Goal: Task Accomplishment & Management: Use online tool/utility

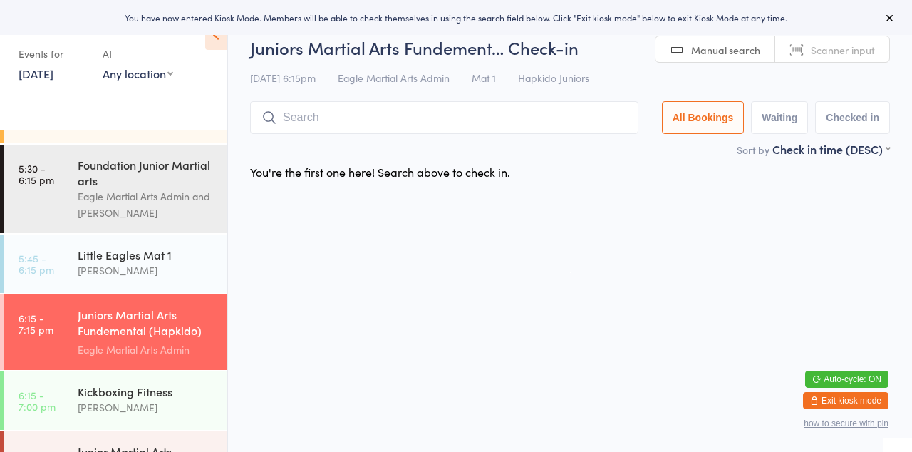
scroll to position [78, 0]
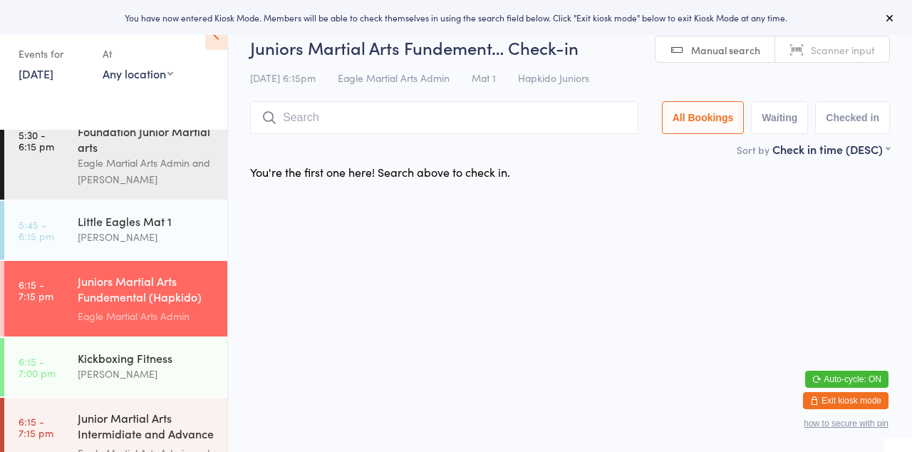
click at [98, 301] on div "Juniors Martial Arts Fundemental (Hapkido) Mat 2" at bounding box center [147, 290] width 138 height 35
click at [516, 133] on input "search" at bounding box center [444, 117] width 388 height 33
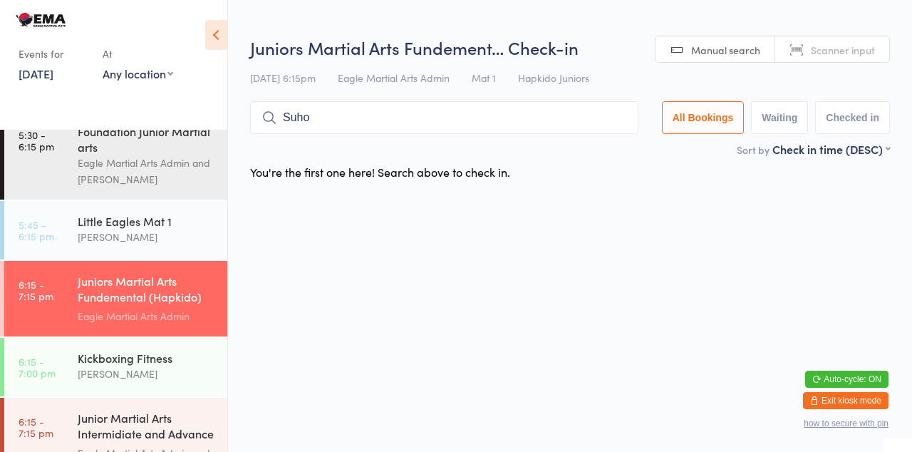
type input "Suho"
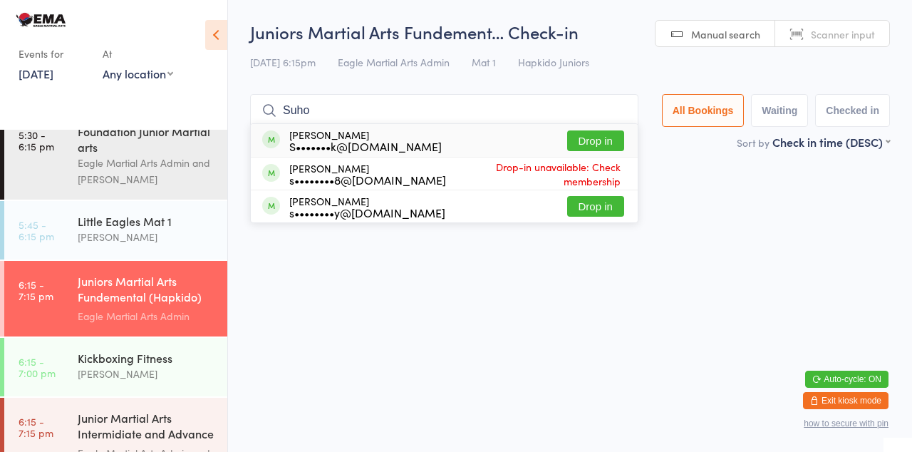
click at [599, 147] on button "Drop in" at bounding box center [595, 140] width 57 height 21
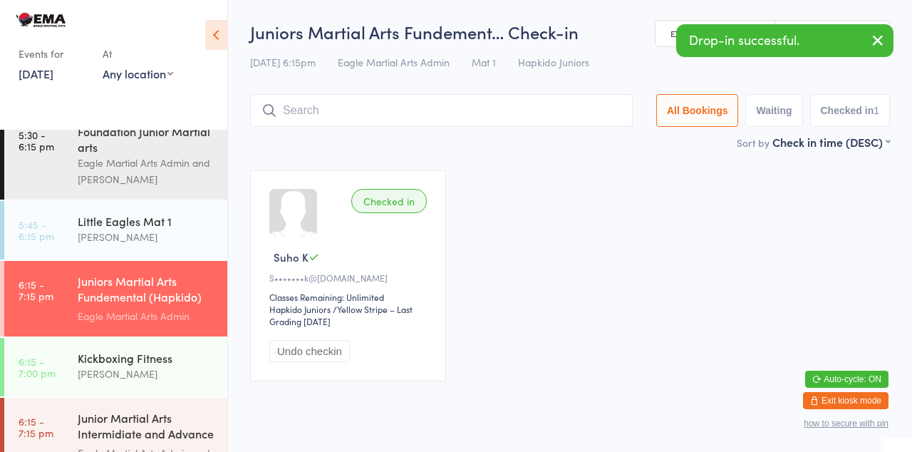
click at [512, 110] on input "search" at bounding box center [441, 110] width 383 height 33
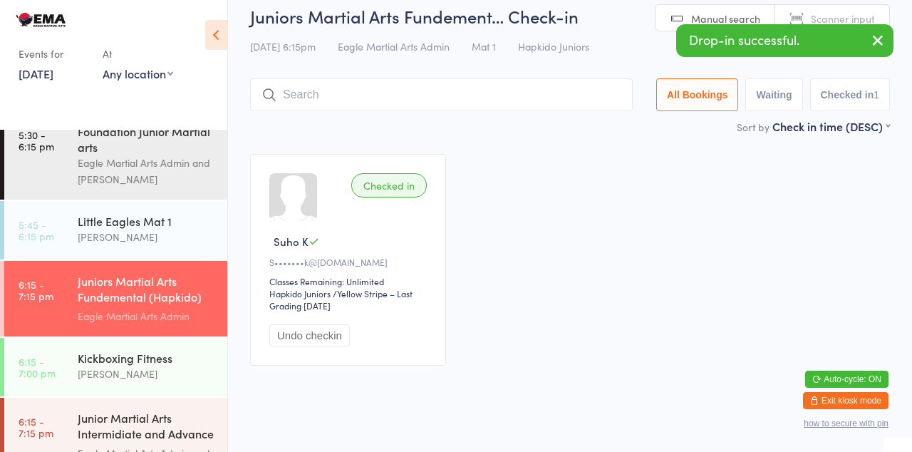
scroll to position [28, 0]
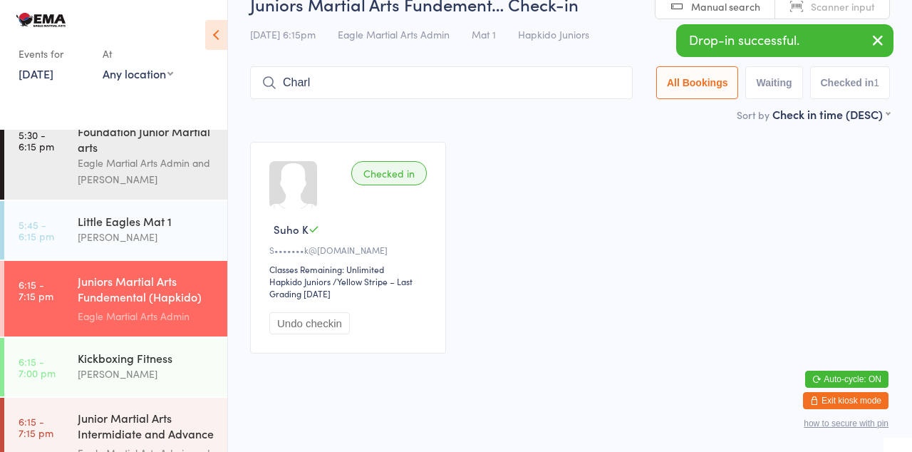
type input "Charl"
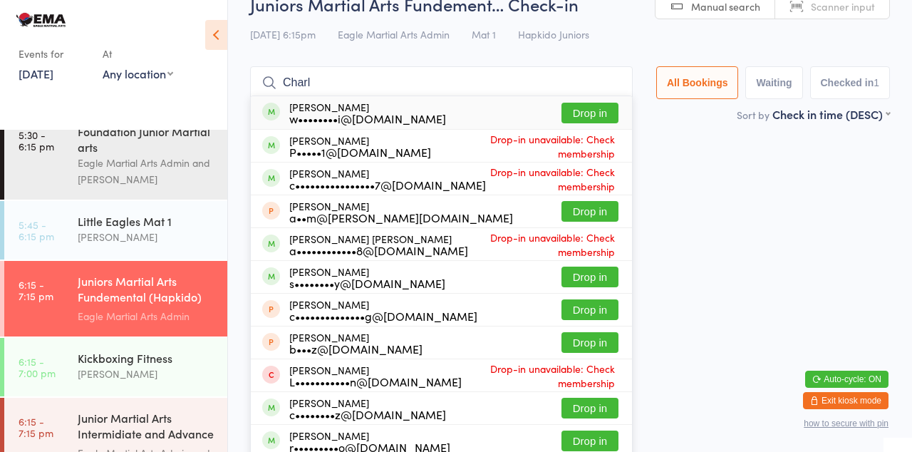
click at [599, 117] on button "Drop in" at bounding box center [589, 113] width 57 height 21
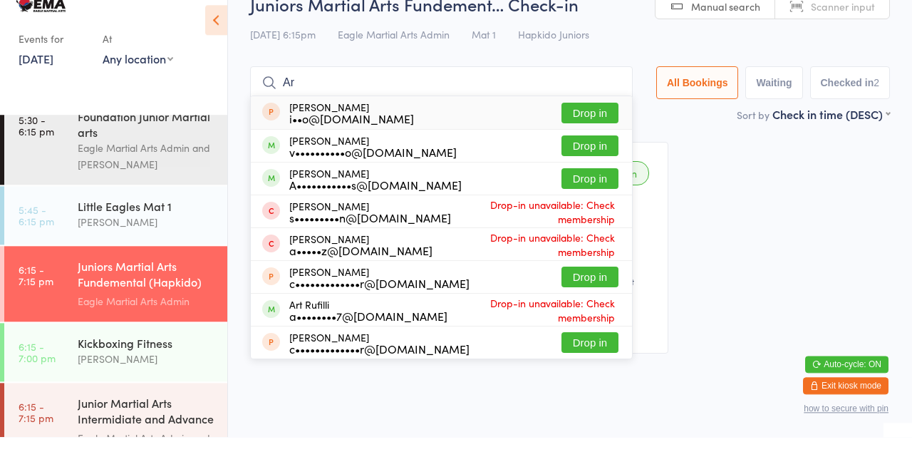
scroll to position [0, 0]
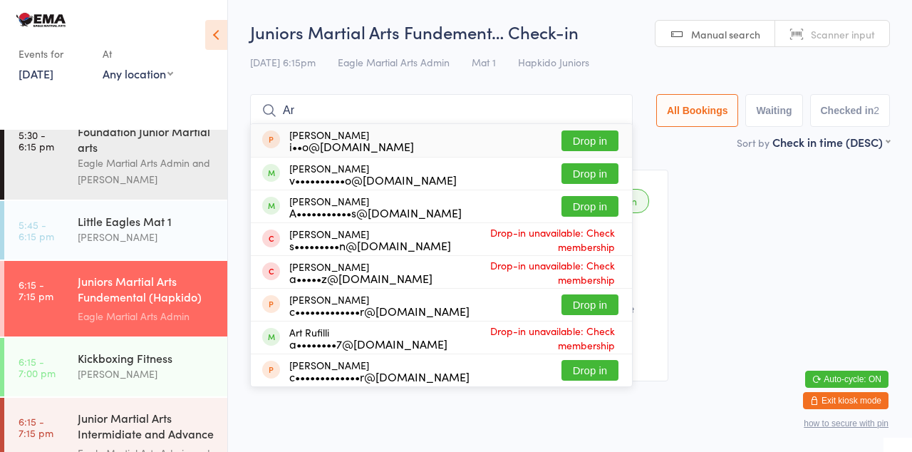
type input "A"
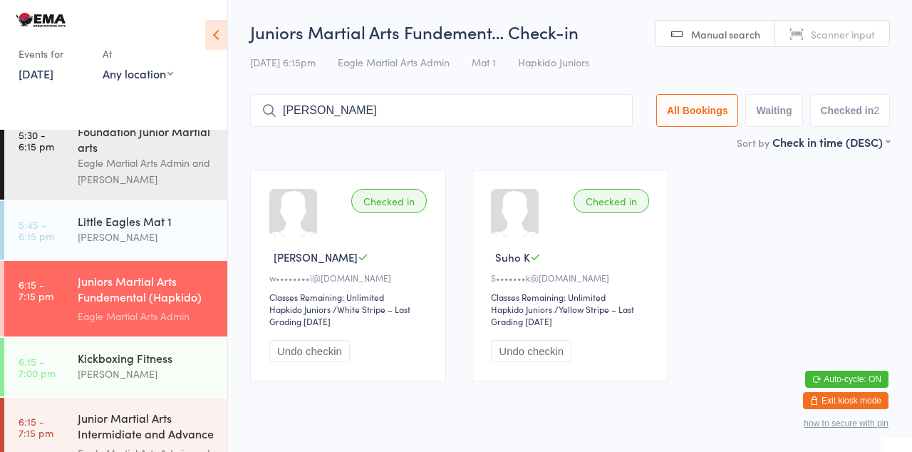
type input "Ali"
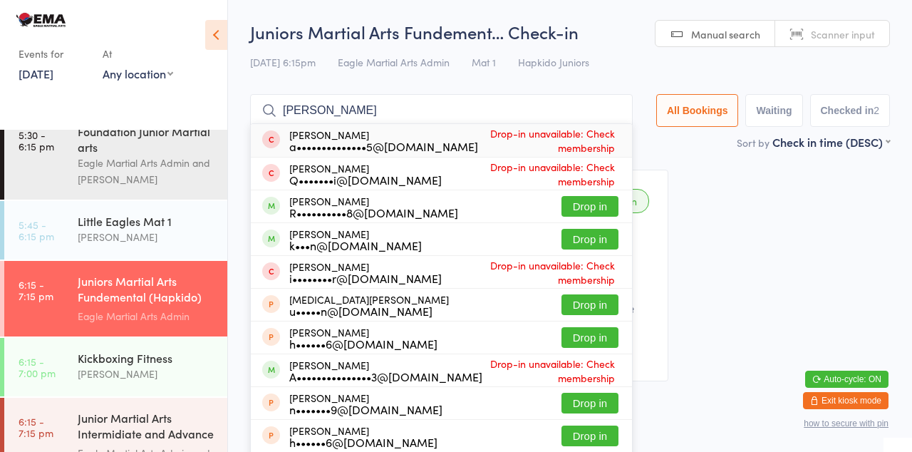
click at [601, 207] on button "Drop in" at bounding box center [589, 206] width 57 height 21
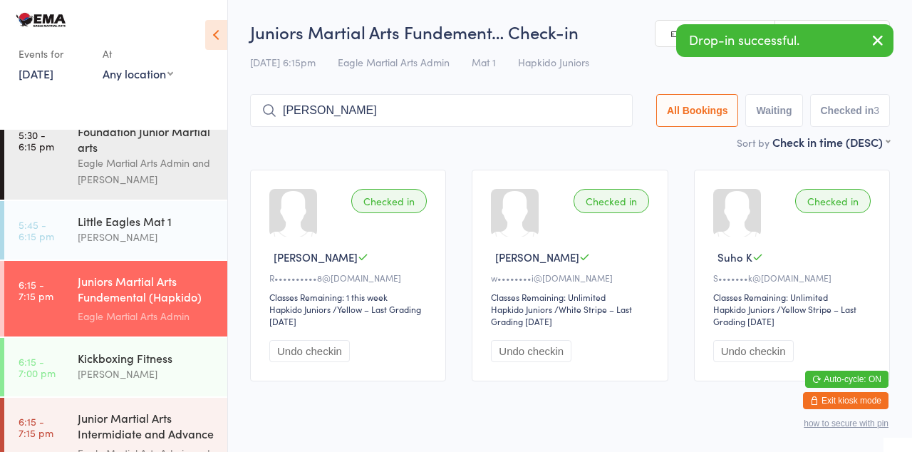
type input "Liam"
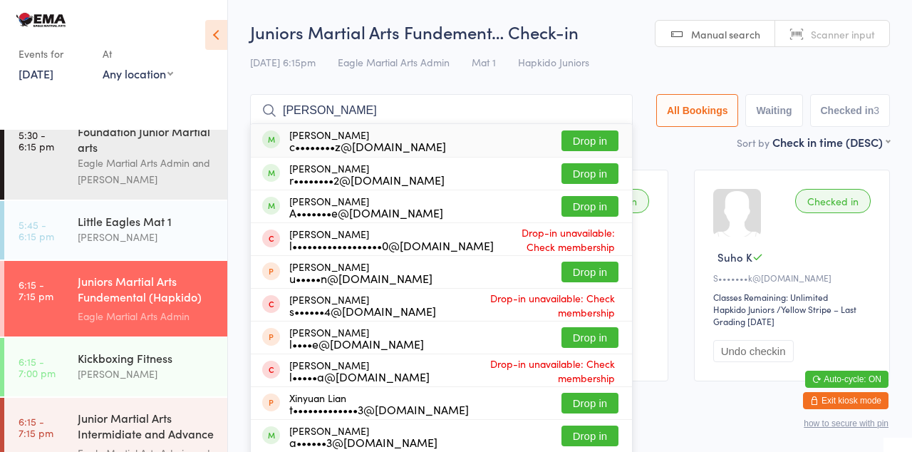
click at [603, 141] on button "Drop in" at bounding box center [589, 140] width 57 height 21
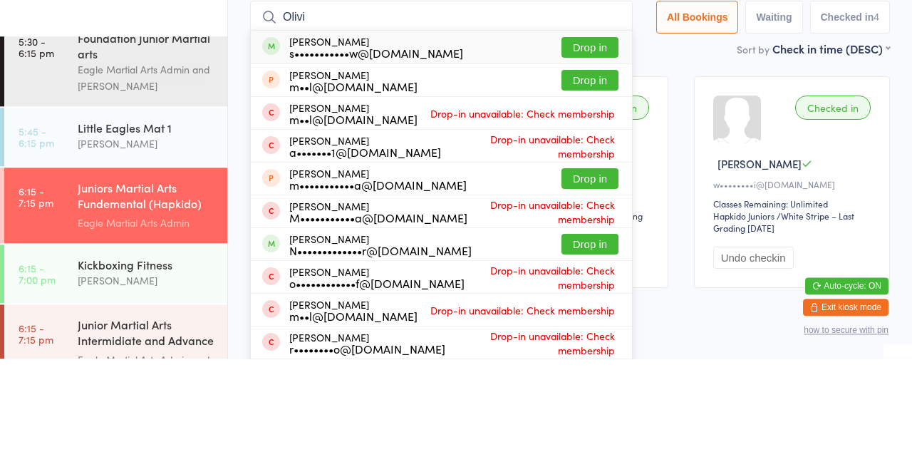
type input "Olivi"
click at [599, 340] on button "Drop in" at bounding box center [589, 337] width 57 height 21
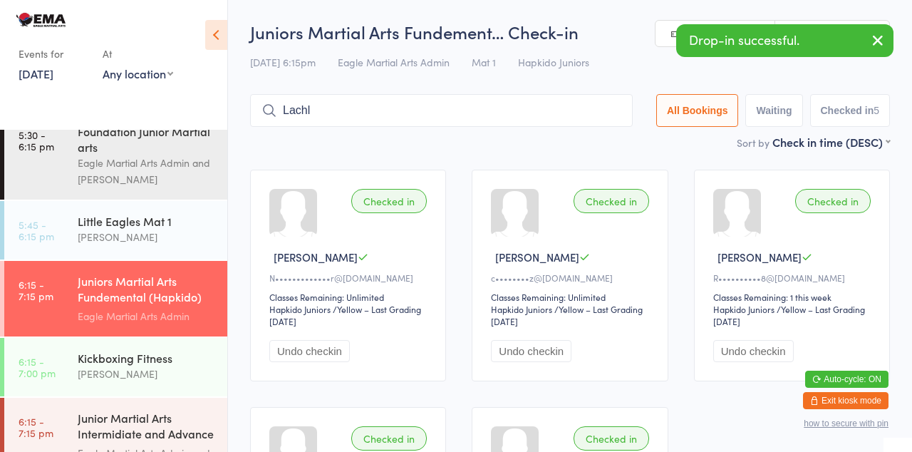
type input "Lachl"
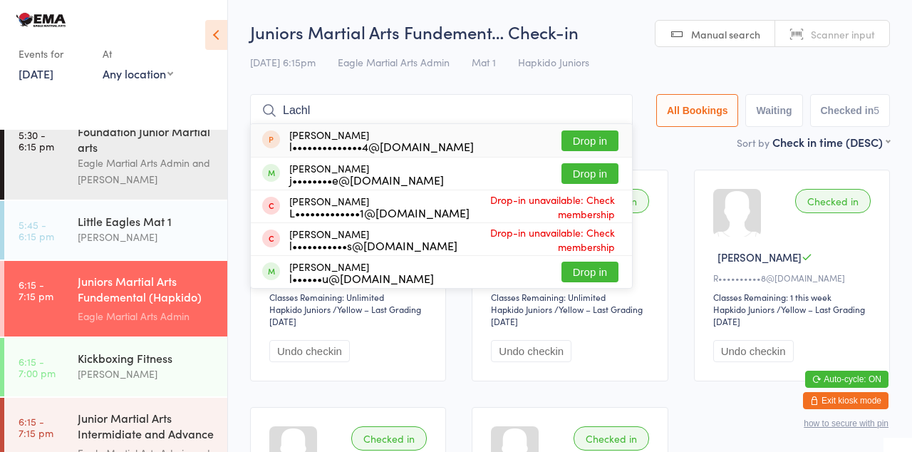
click at [596, 177] on button "Drop in" at bounding box center [589, 173] width 57 height 21
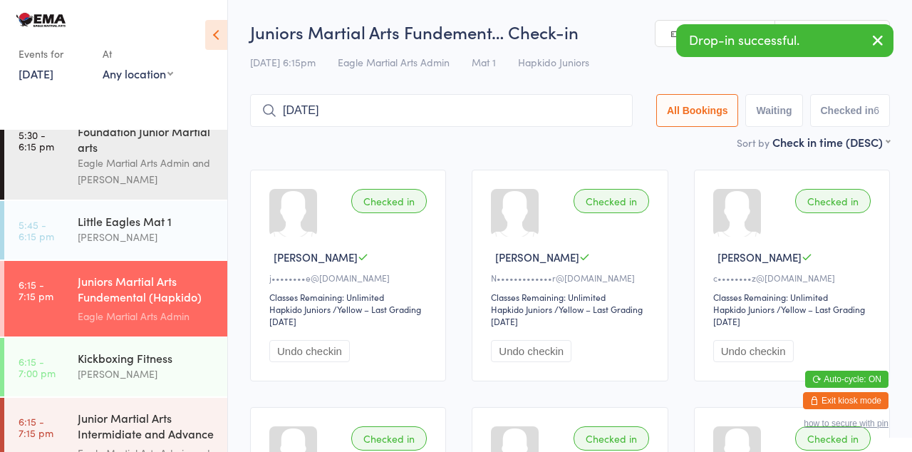
type input "Jul"
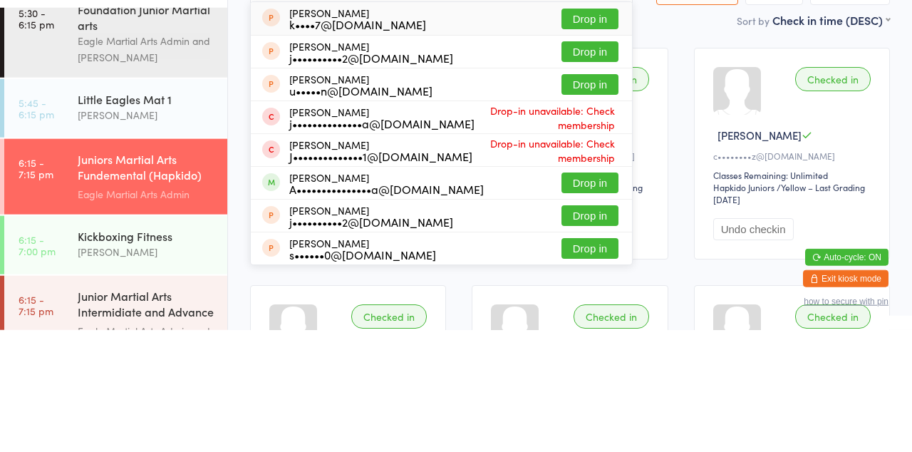
click at [605, 305] on button "Drop in" at bounding box center [589, 304] width 57 height 21
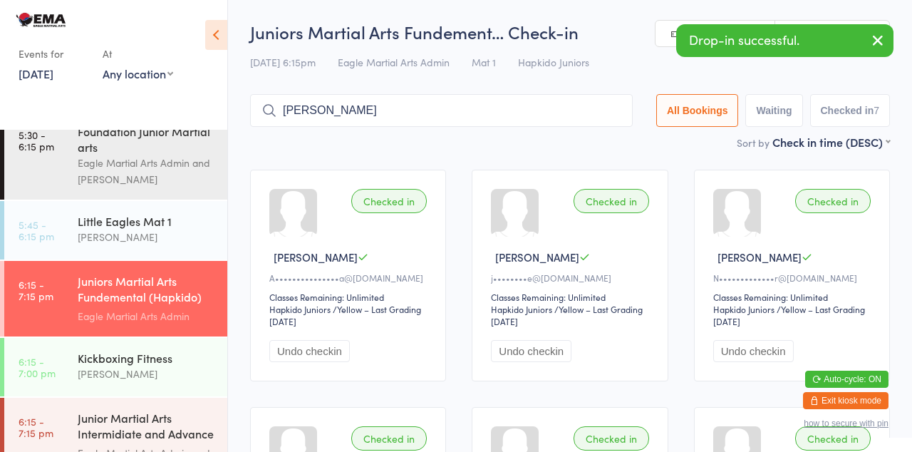
type input "Ari"
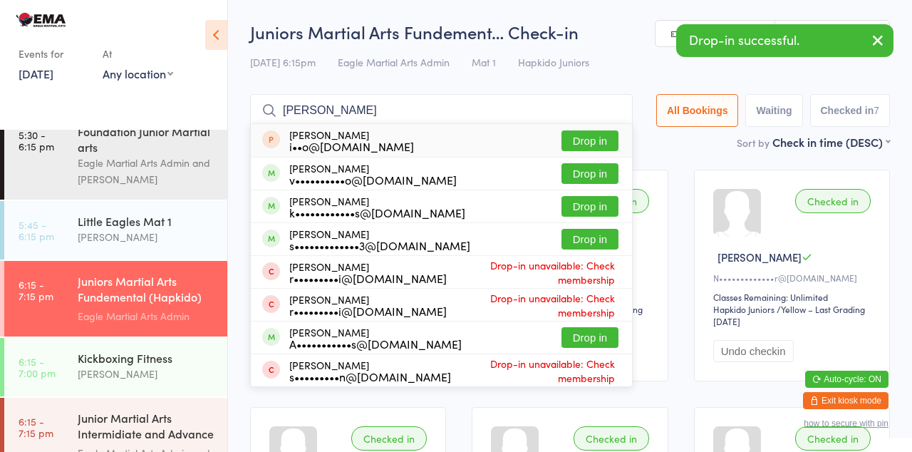
click at [606, 178] on button "Drop in" at bounding box center [589, 173] width 57 height 21
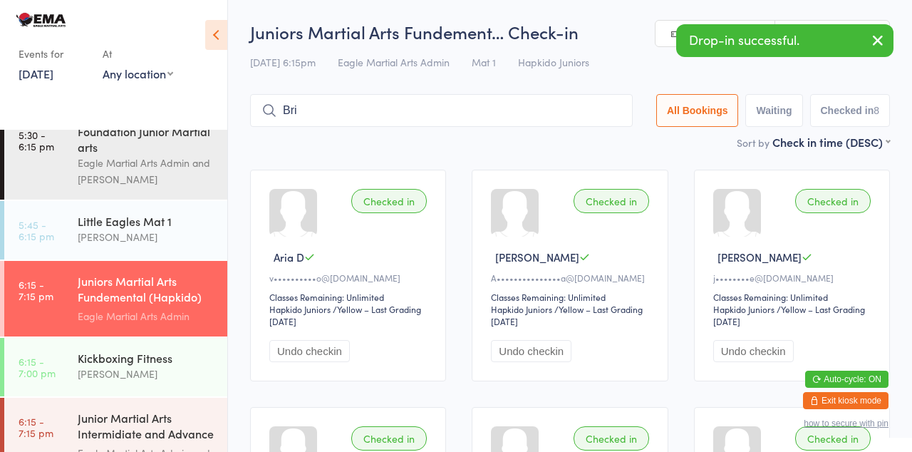
type input "Bri"
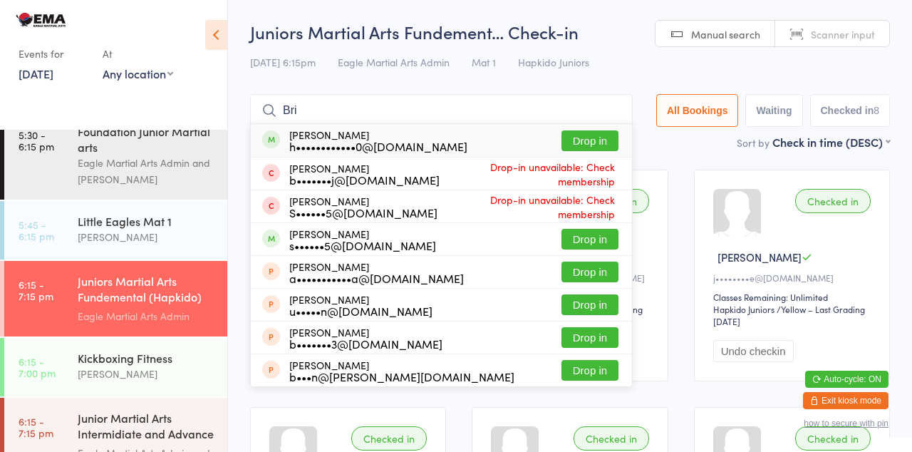
click at [596, 145] on button "Drop in" at bounding box center [589, 140] width 57 height 21
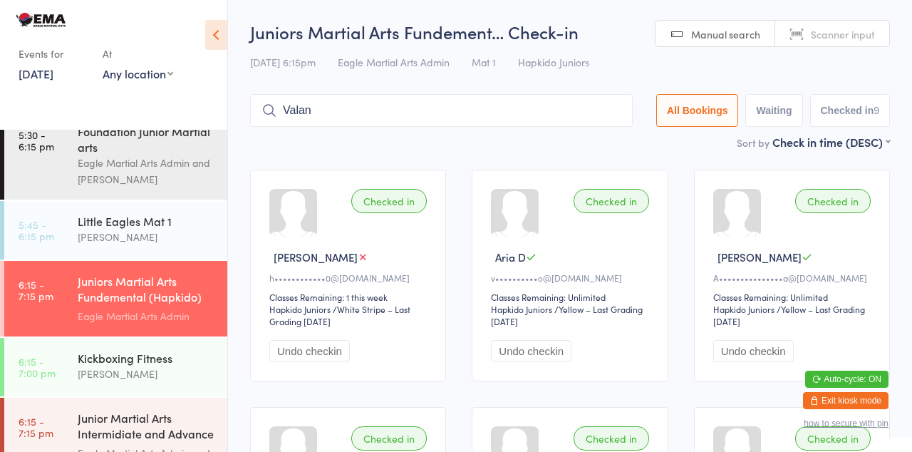
type input "Valan"
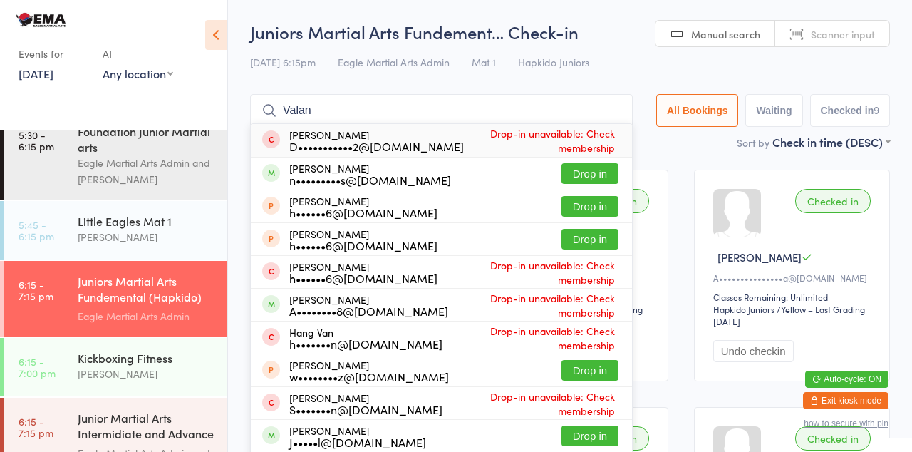
click at [606, 171] on button "Drop in" at bounding box center [589, 173] width 57 height 21
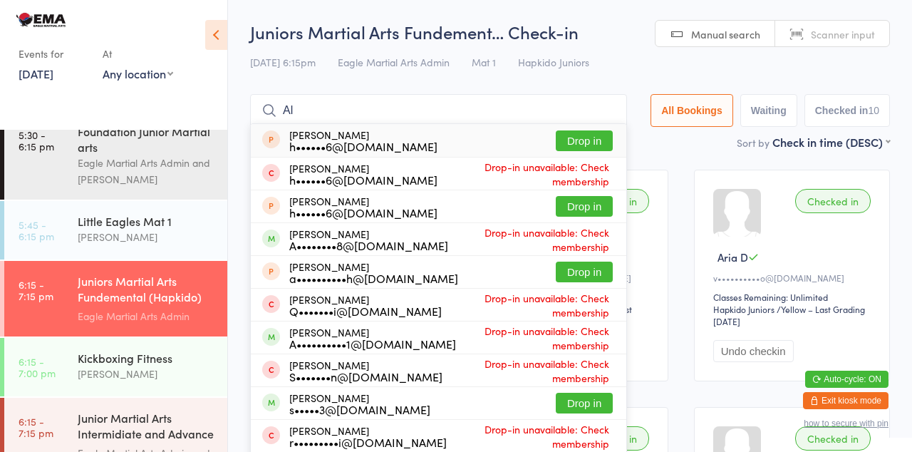
type input "A"
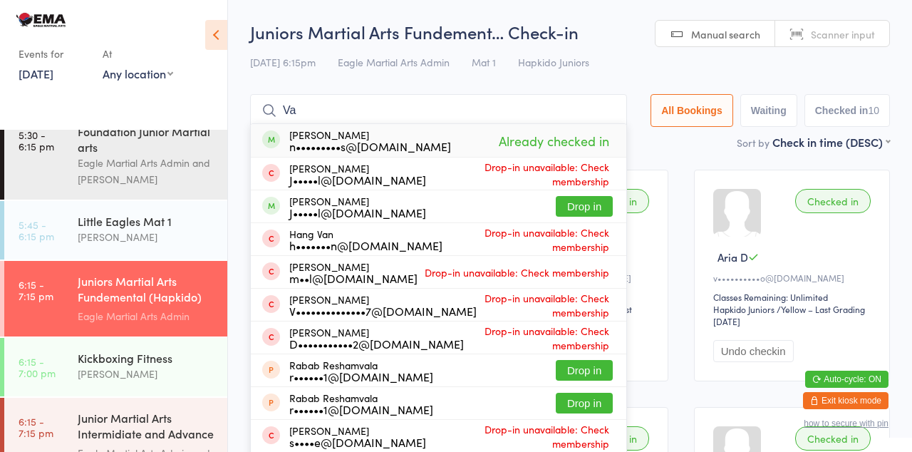
type input "V"
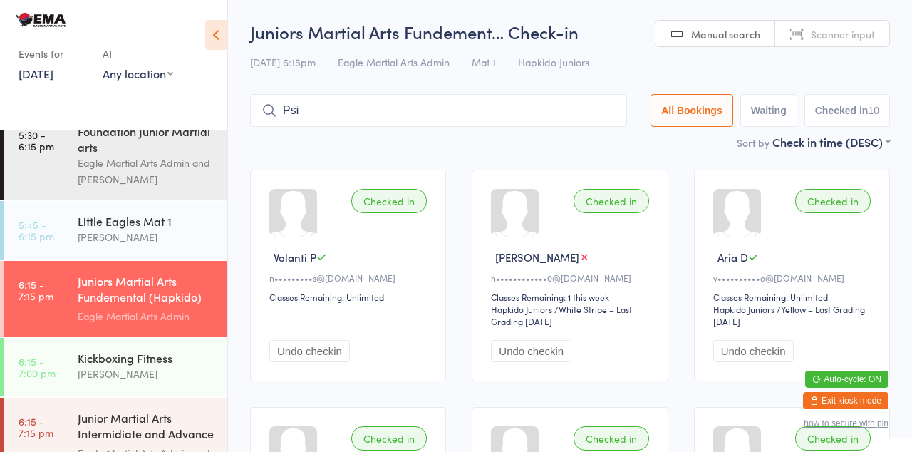
type input "Psi"
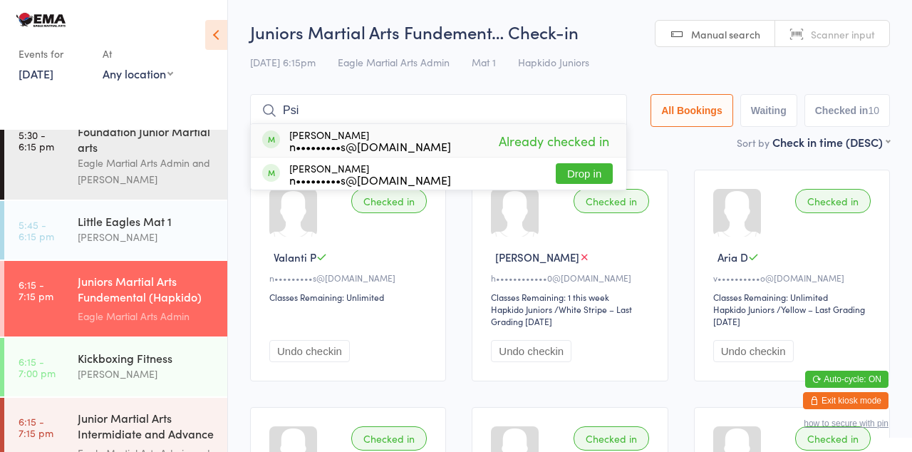
click at [586, 178] on button "Drop in" at bounding box center [584, 173] width 57 height 21
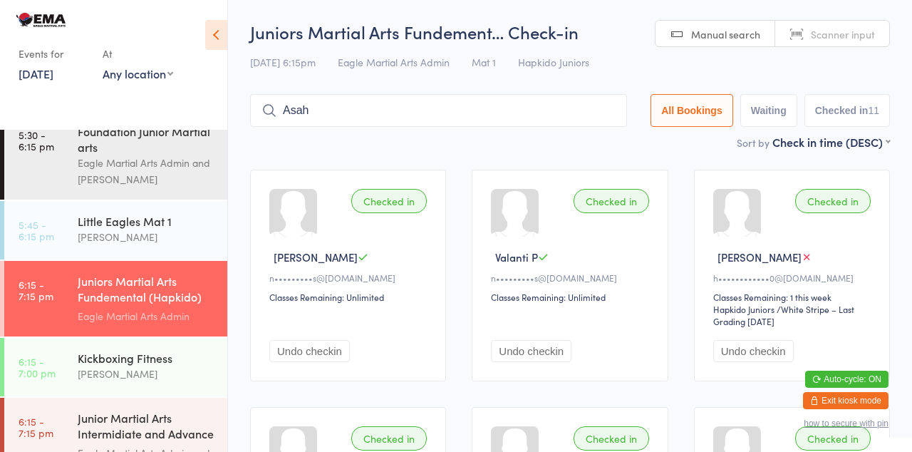
type input "Asah"
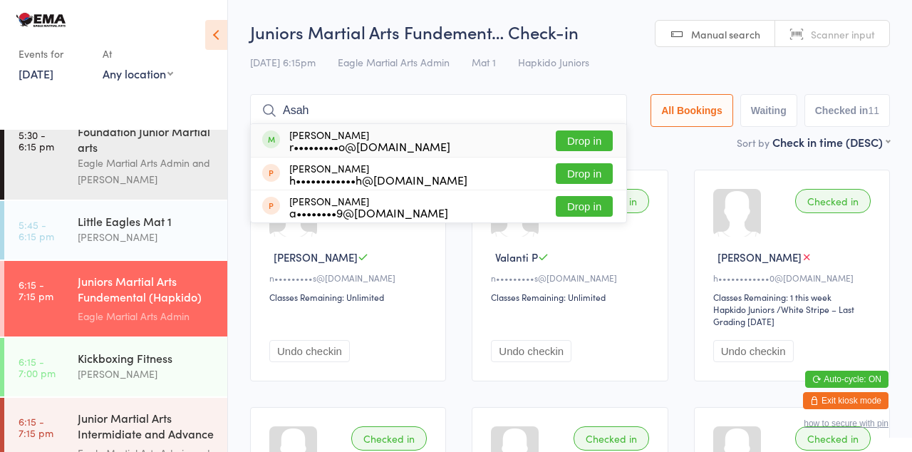
click at [593, 143] on button "Drop in" at bounding box center [584, 140] width 57 height 21
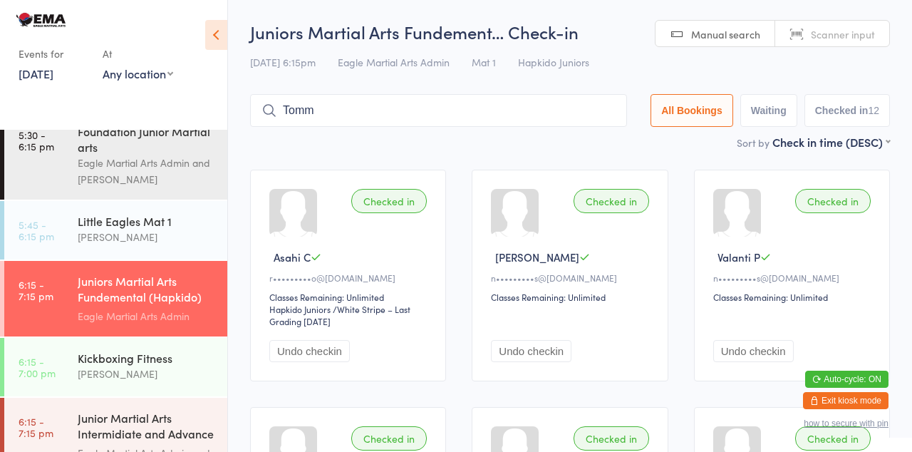
type input "Tomm"
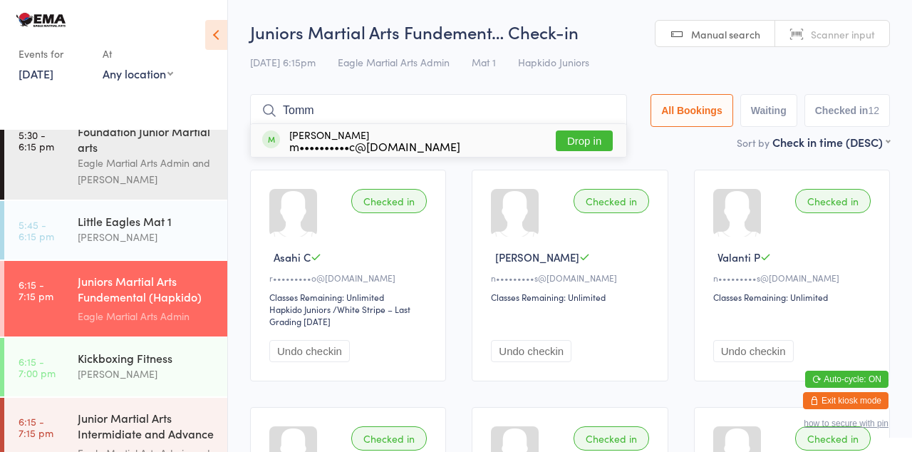
click at [596, 144] on button "Drop in" at bounding box center [584, 140] width 57 height 21
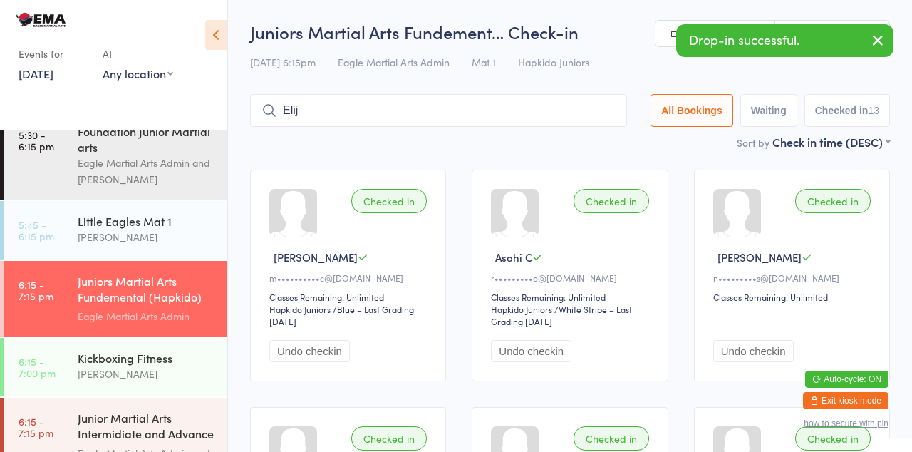
type input "Elij"
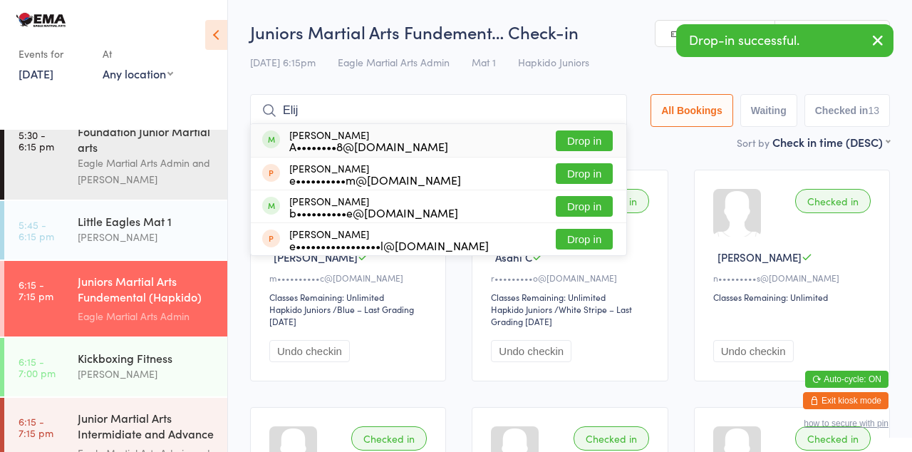
click at [590, 145] on button "Drop in" at bounding box center [584, 140] width 57 height 21
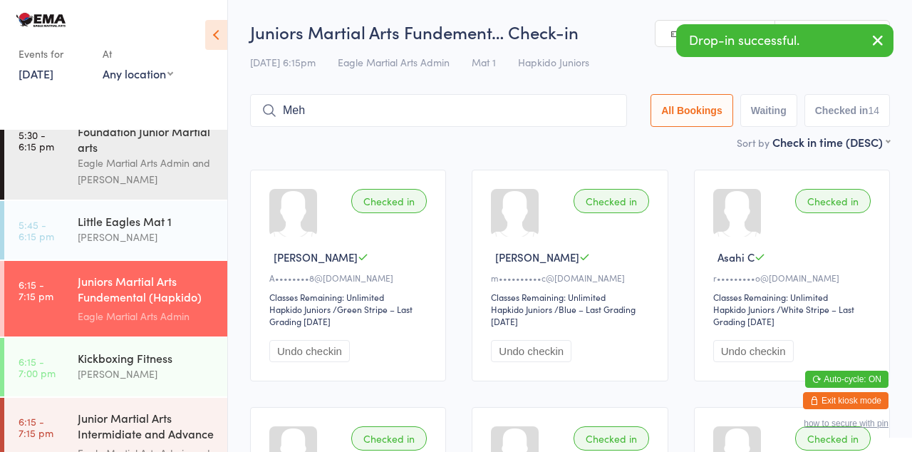
type input "Meh"
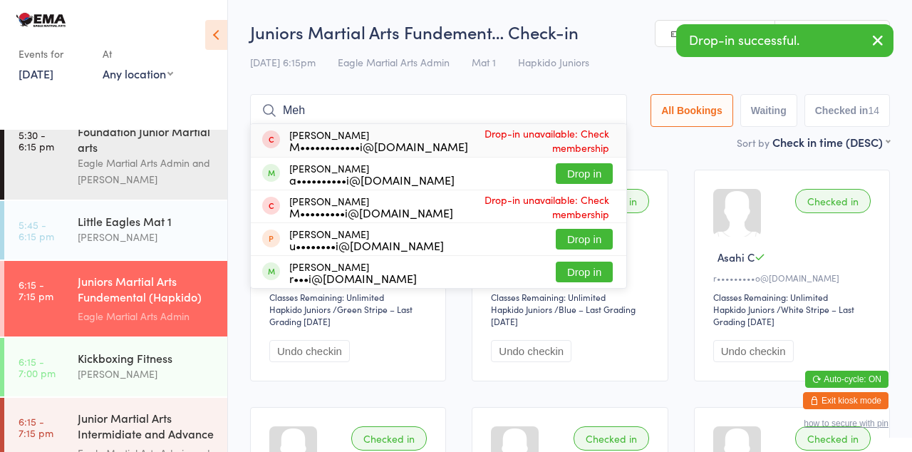
click at [592, 178] on button "Drop in" at bounding box center [584, 173] width 57 height 21
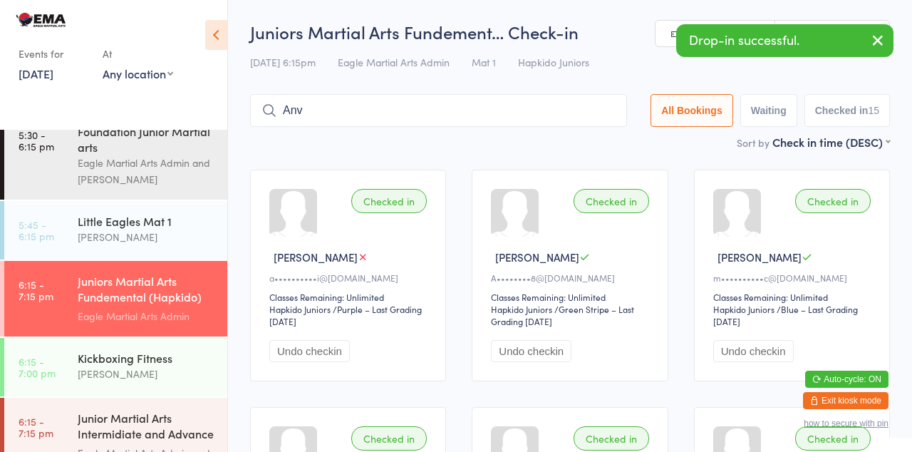
type input "Anv"
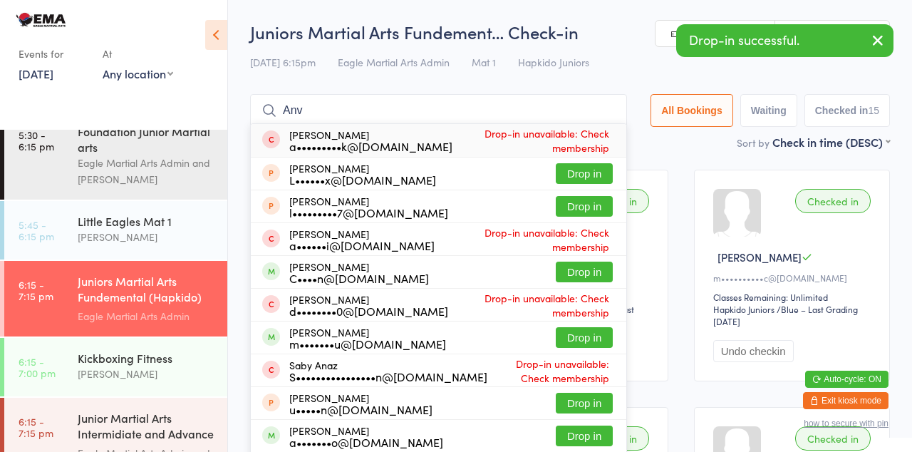
click at [596, 271] on button "Drop in" at bounding box center [584, 272] width 57 height 21
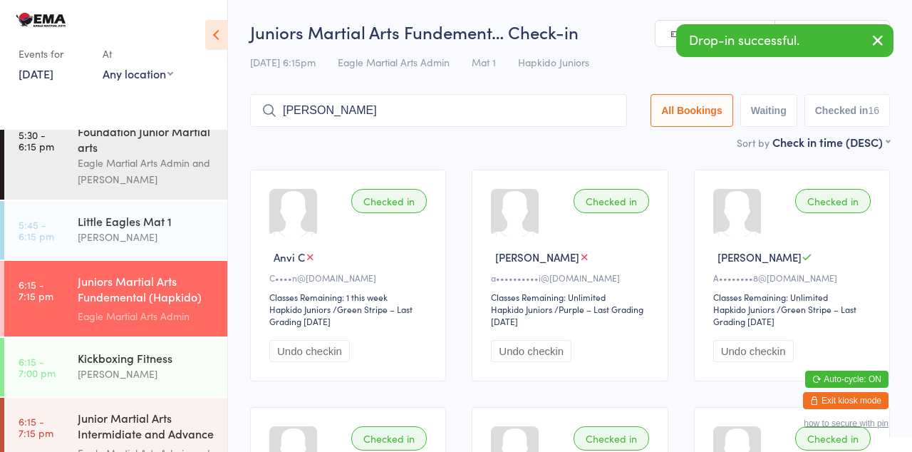
type input "Dean"
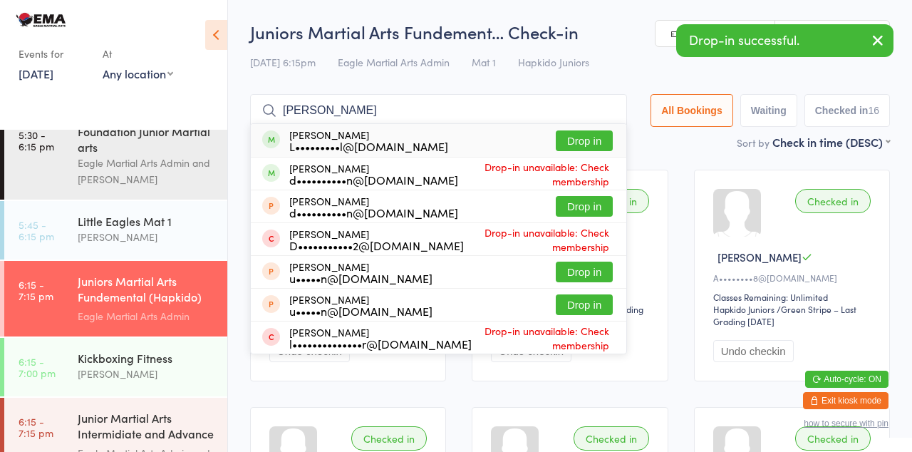
click at [590, 144] on button "Drop in" at bounding box center [584, 140] width 57 height 21
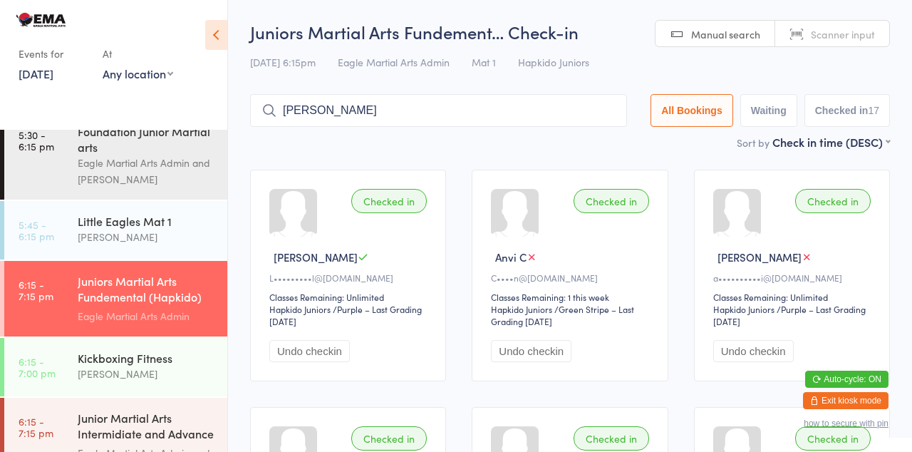
type input "Sarth"
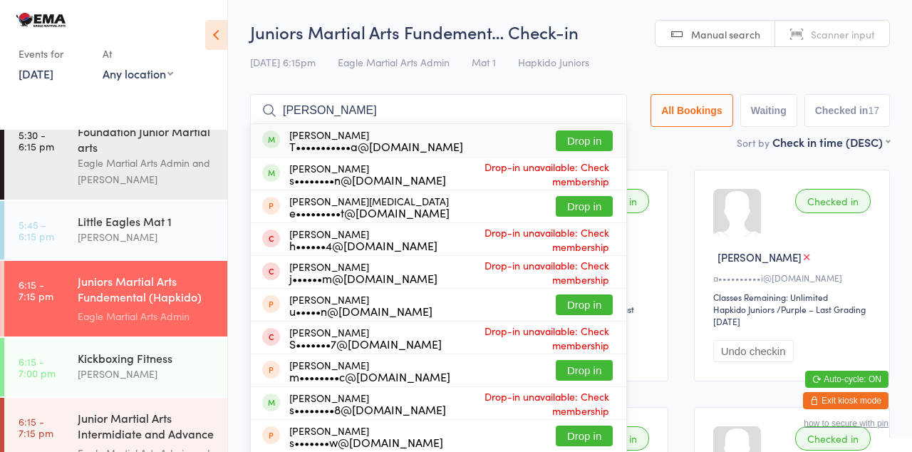
click at [594, 144] on button "Drop in" at bounding box center [584, 140] width 57 height 21
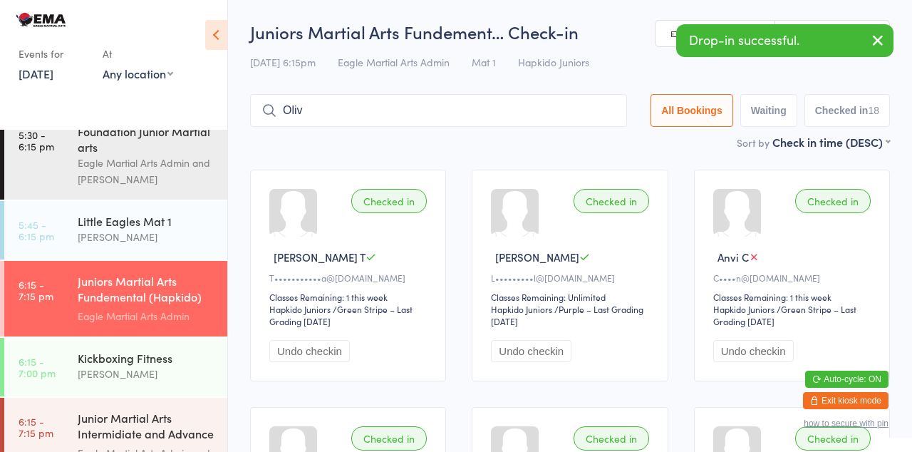
type input "Oliv"
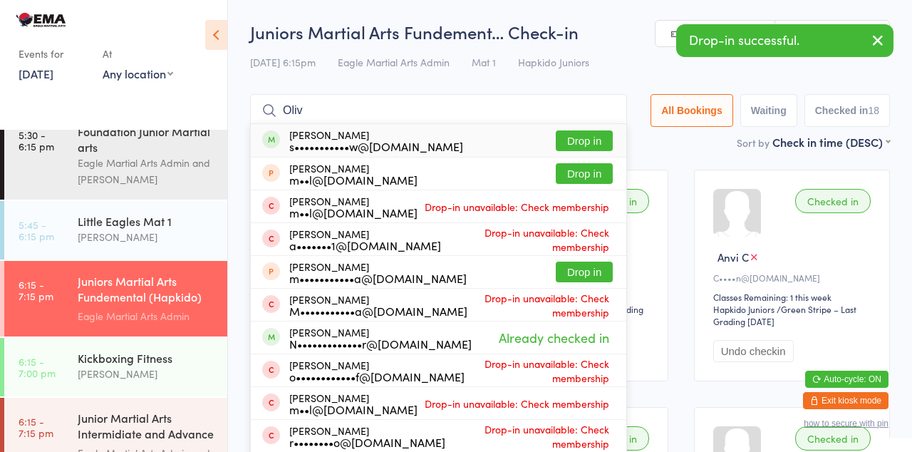
click at [594, 145] on button "Drop in" at bounding box center [584, 140] width 57 height 21
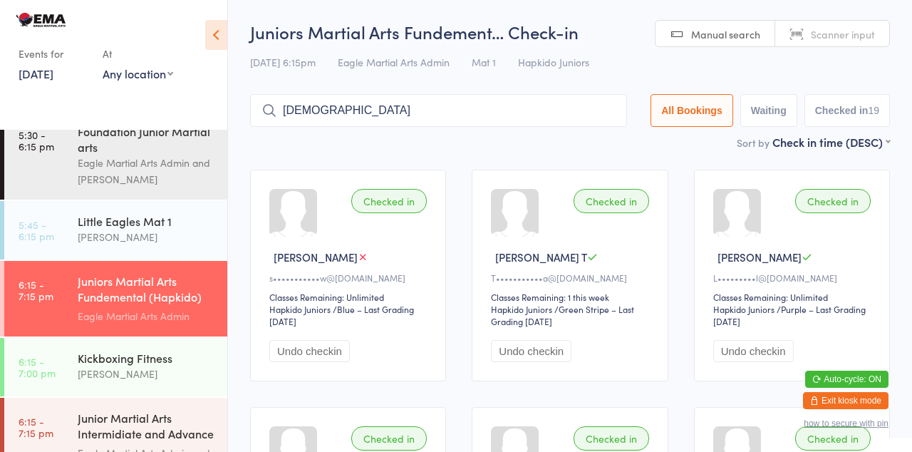
type input "Ish"
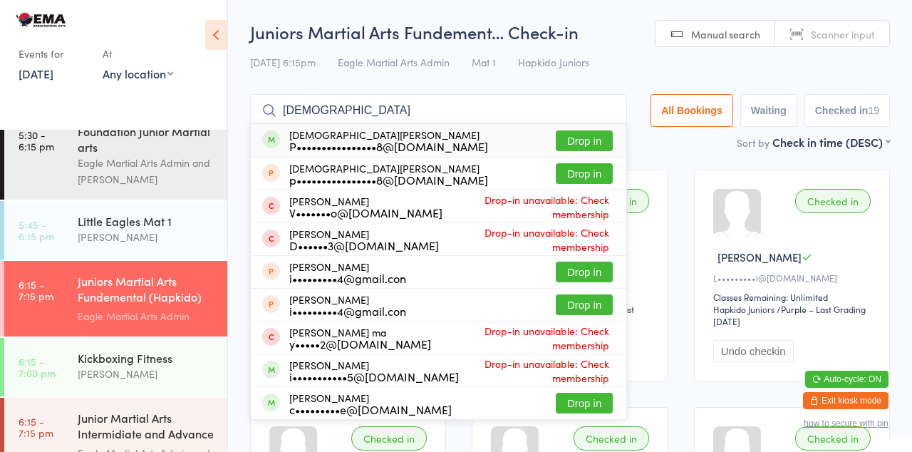
click at [589, 145] on button "Drop in" at bounding box center [584, 140] width 57 height 21
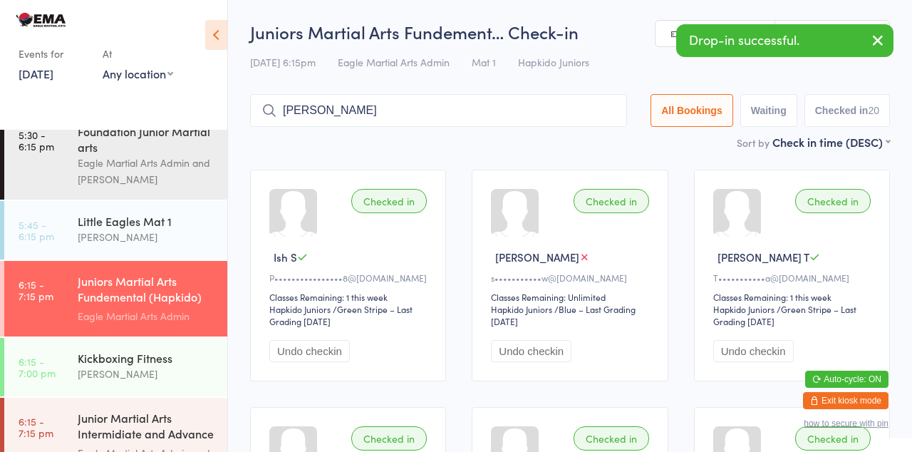
type input "Ariel"
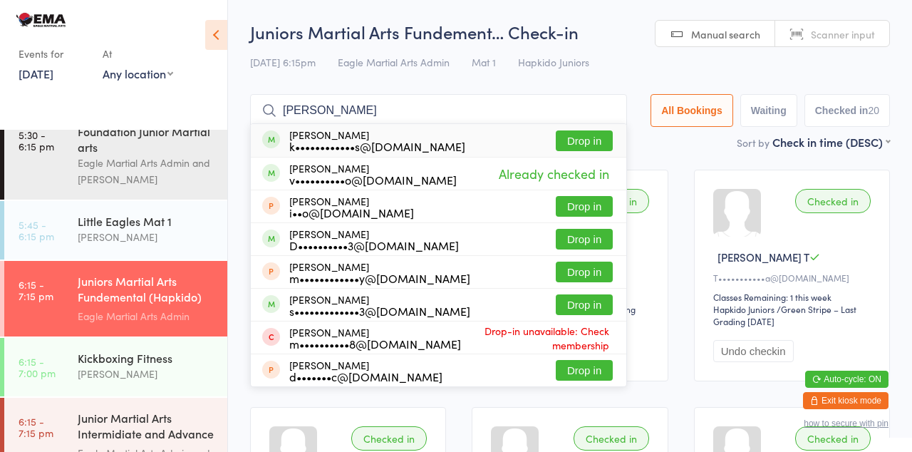
click at [591, 141] on button "Drop in" at bounding box center [584, 140] width 57 height 21
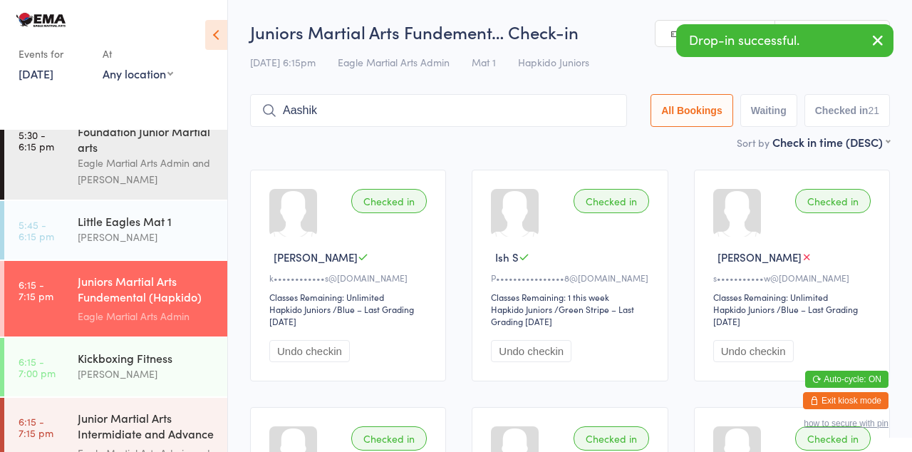
type input "Aashik"
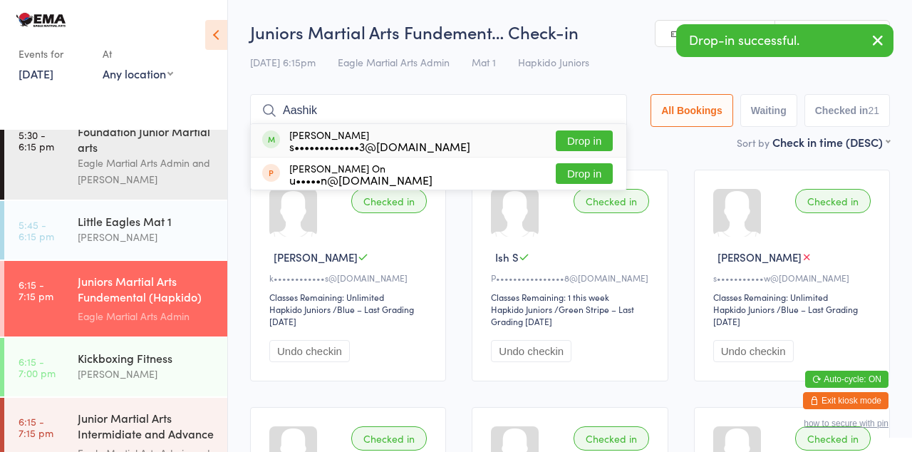
click at [592, 145] on button "Drop in" at bounding box center [584, 140] width 57 height 21
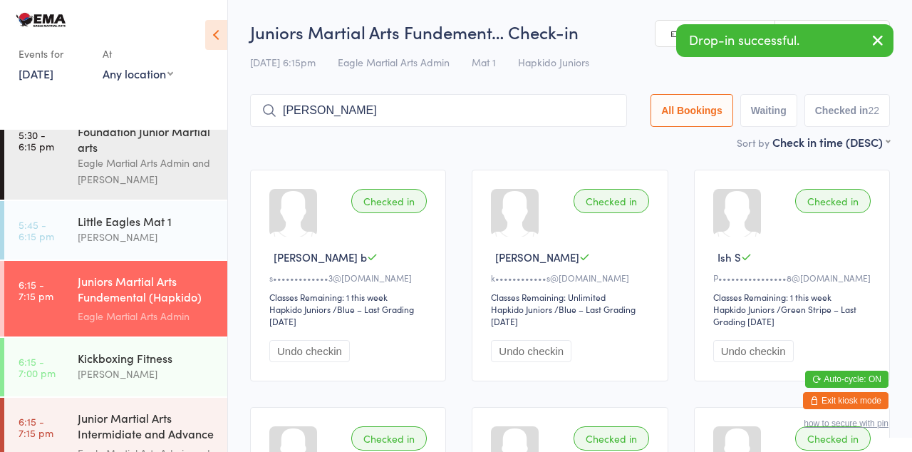
type input "Sue"
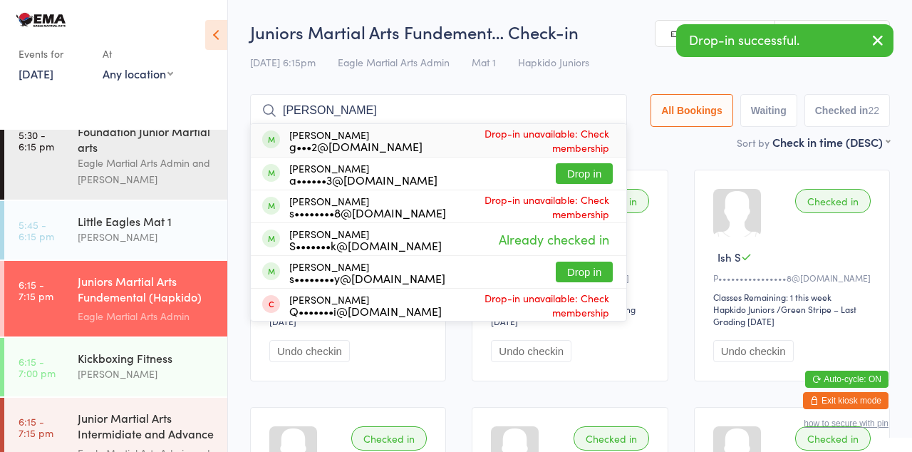
click at [596, 172] on button "Drop in" at bounding box center [584, 173] width 57 height 21
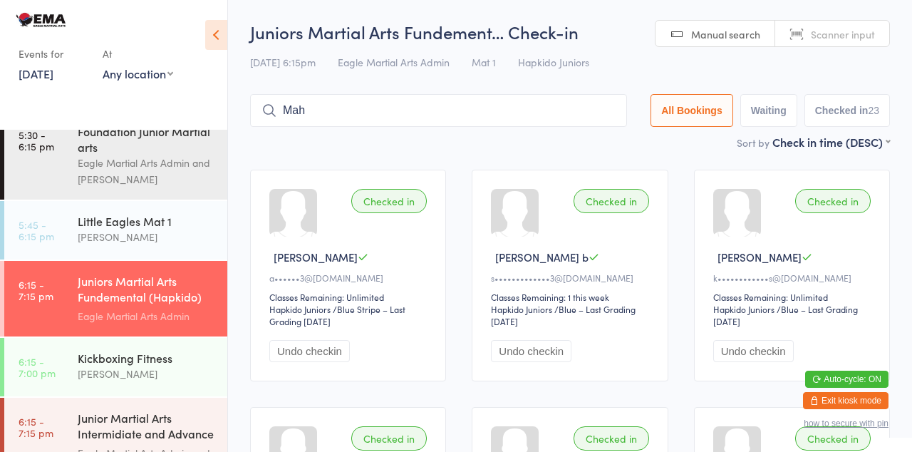
type input "Mah"
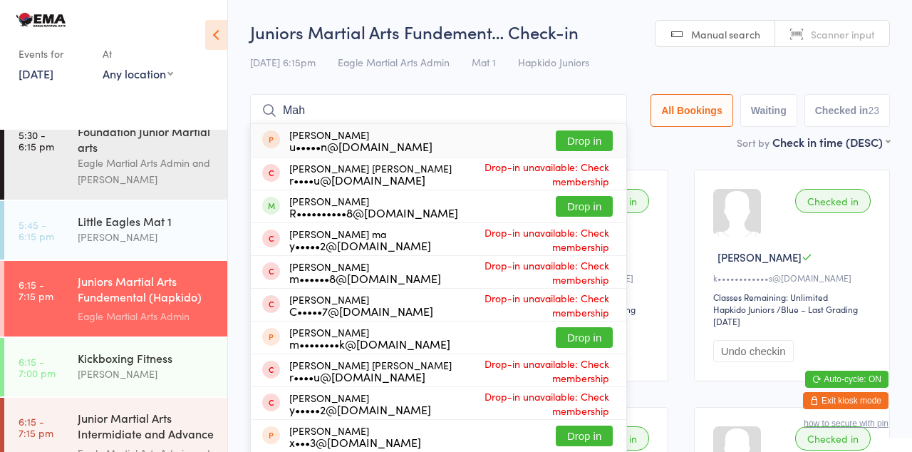
click at [601, 212] on button "Drop in" at bounding box center [584, 206] width 57 height 21
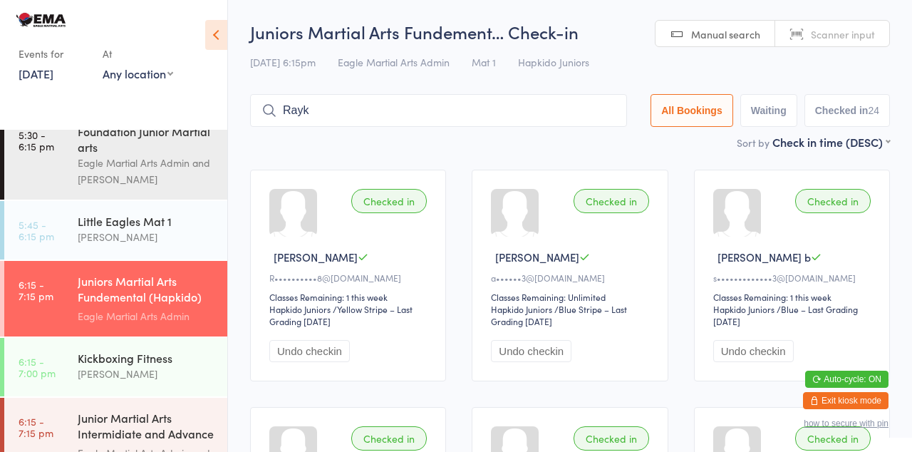
type input "Rayk"
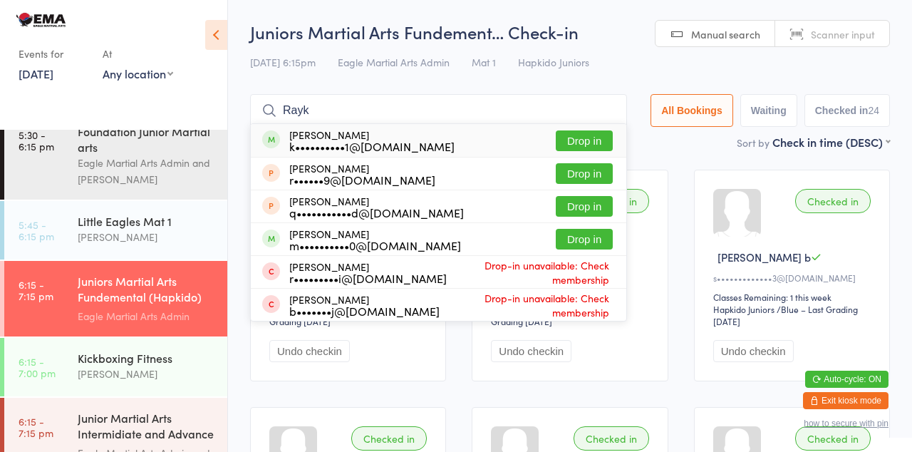
click at [602, 144] on button "Drop in" at bounding box center [584, 140] width 57 height 21
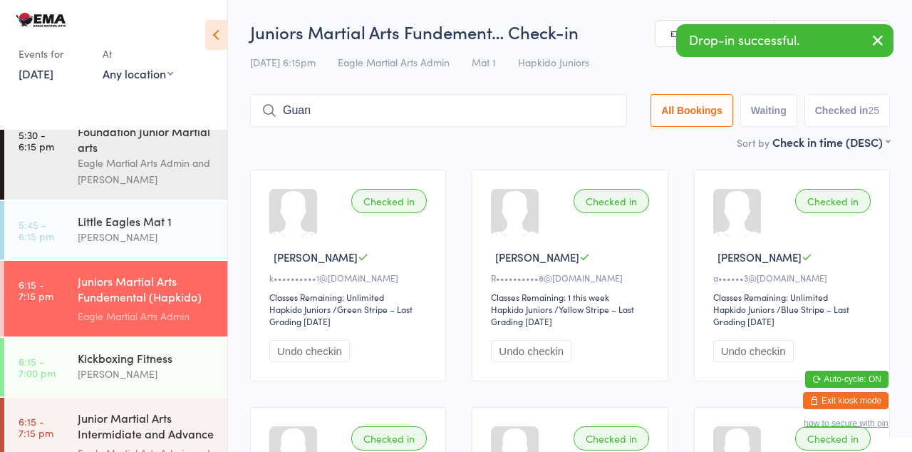
type input "Guan"
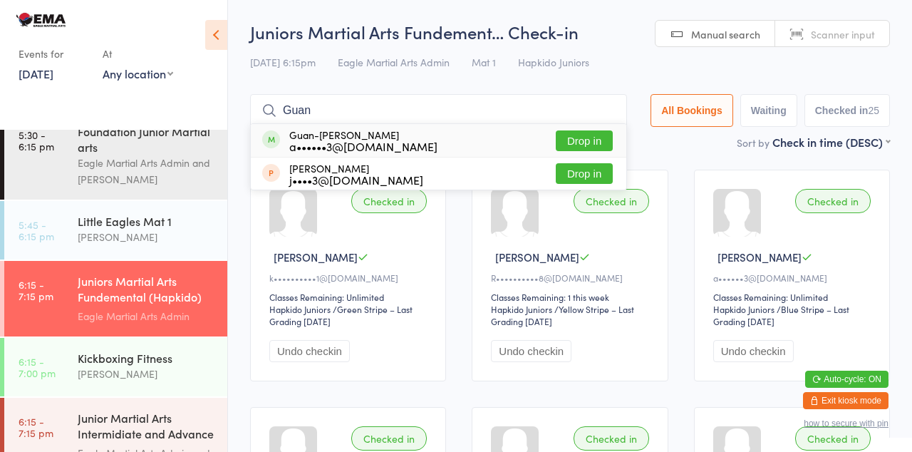
click at [599, 144] on button "Drop in" at bounding box center [584, 140] width 57 height 21
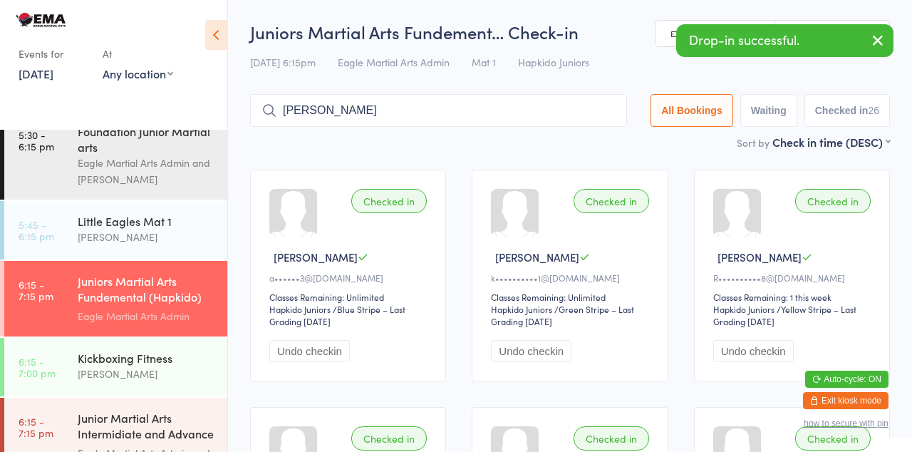
type input "Finn"
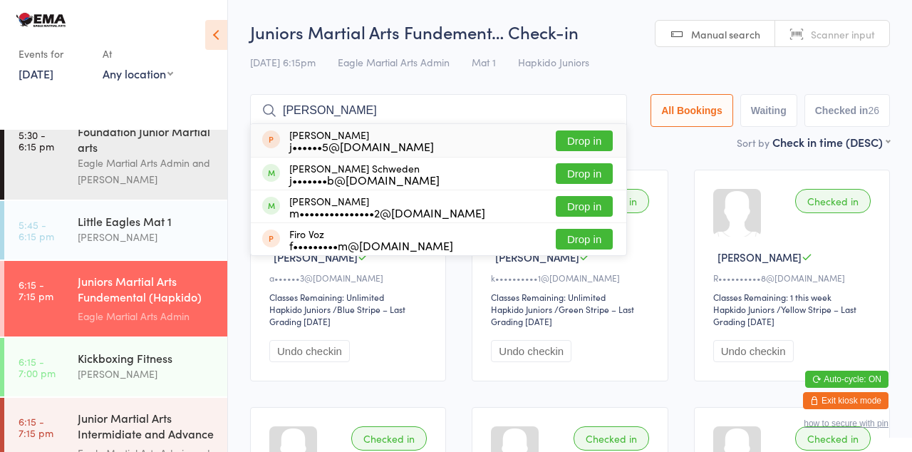
click at [592, 179] on button "Drop in" at bounding box center [584, 173] width 57 height 21
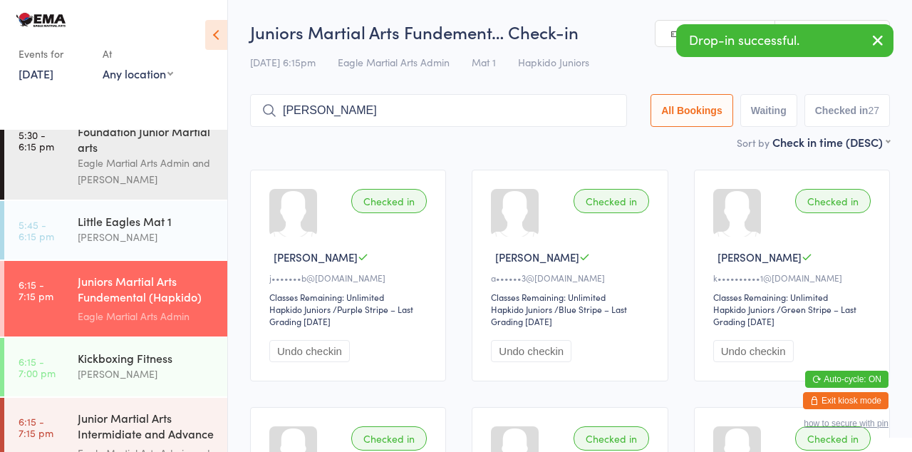
type input "Hann"
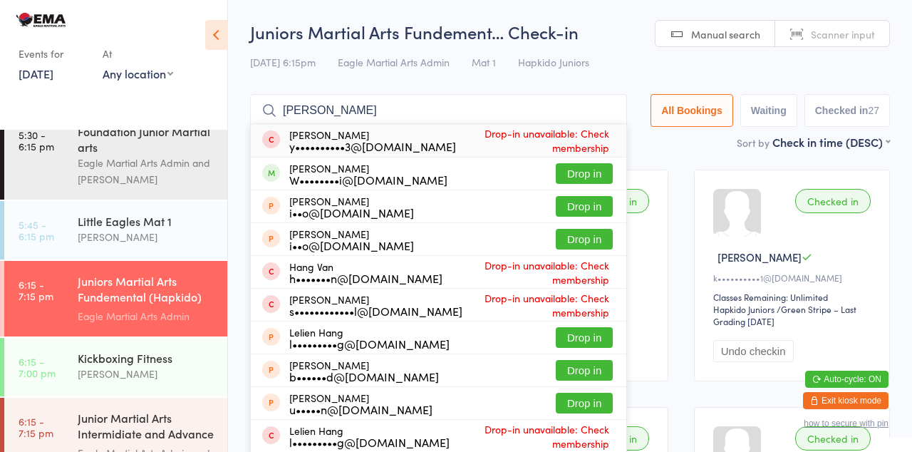
click at [596, 177] on button "Drop in" at bounding box center [584, 173] width 57 height 21
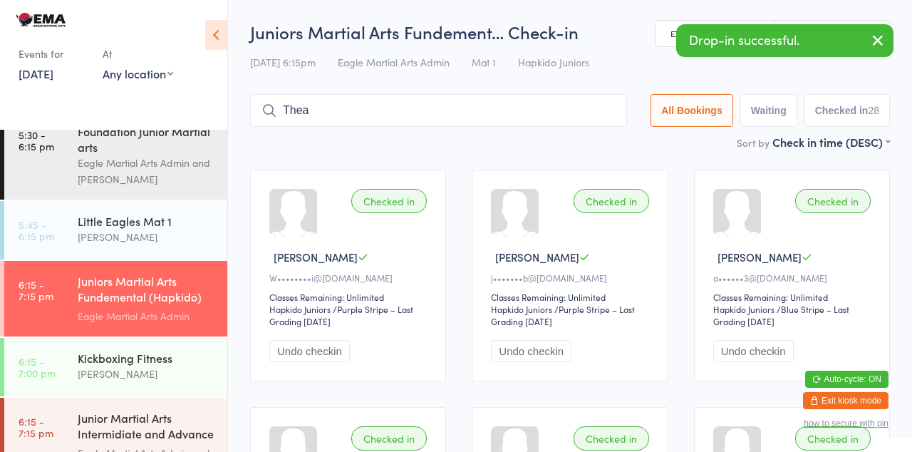
type input "Thea"
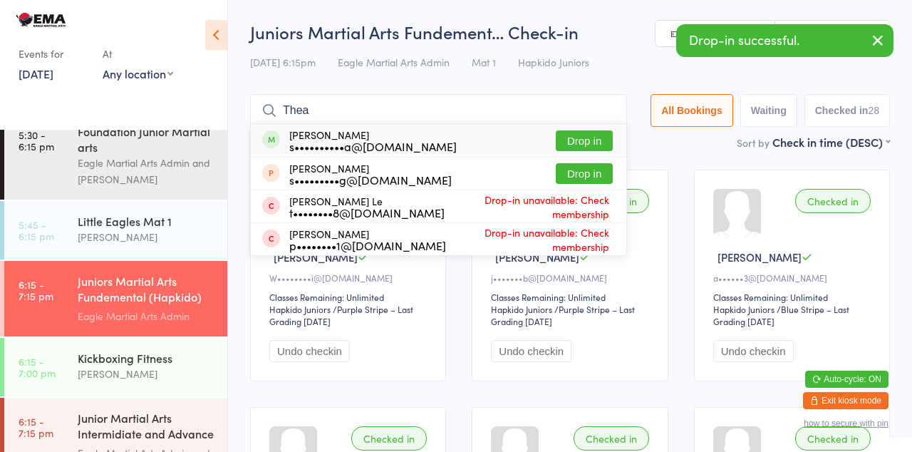
click at [584, 137] on button "Drop in" at bounding box center [584, 140] width 57 height 21
